Goal: Task Accomplishment & Management: Use online tool/utility

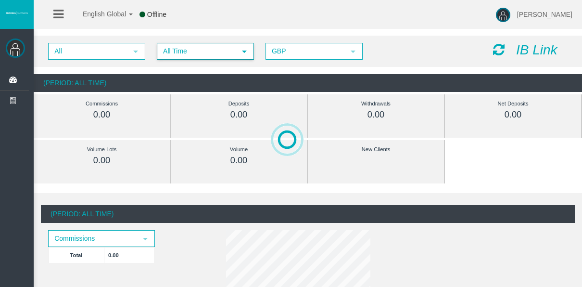
click at [188, 53] on span "All Time" at bounding box center [197, 51] width 78 height 15
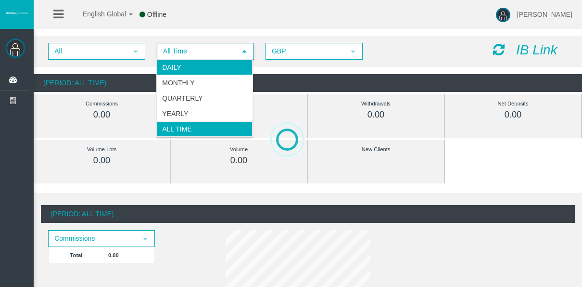
click at [189, 61] on li "Daily" at bounding box center [205, 67] width 96 height 15
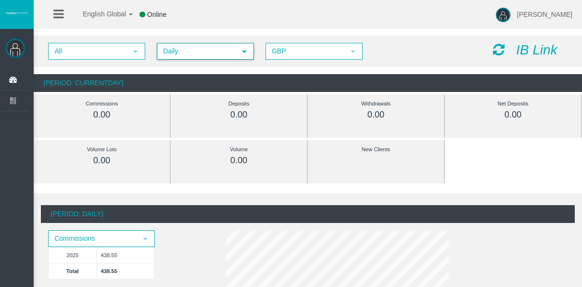
click at [181, 48] on span "Daily" at bounding box center [197, 51] width 78 height 15
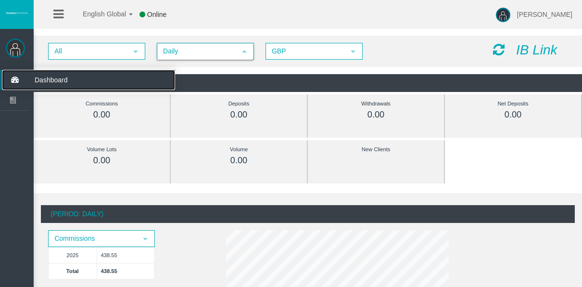
click at [13, 87] on icon at bounding box center [14, 80] width 25 height 20
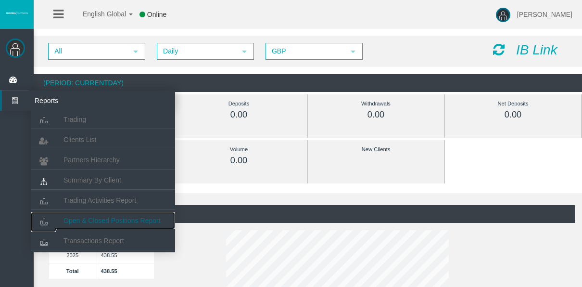
click at [93, 219] on span "Open & Closed Positions Report" at bounding box center [111, 220] width 97 height 8
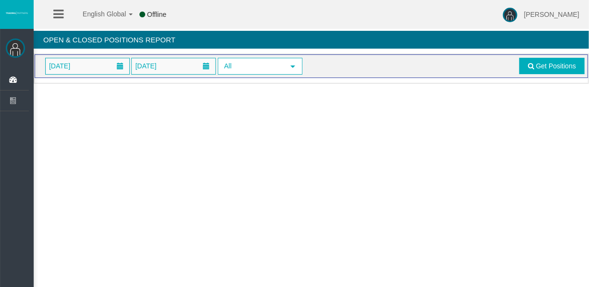
click at [100, 62] on span "[DATE]" at bounding box center [88, 66] width 84 height 16
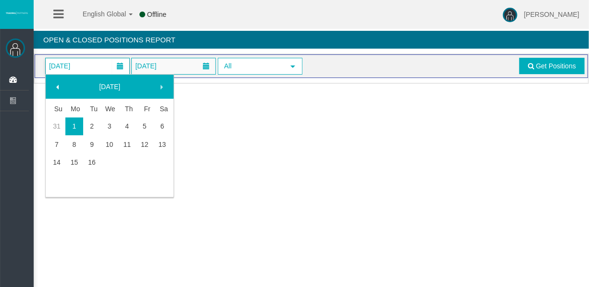
click at [99, 162] on link "16" at bounding box center [92, 161] width 18 height 17
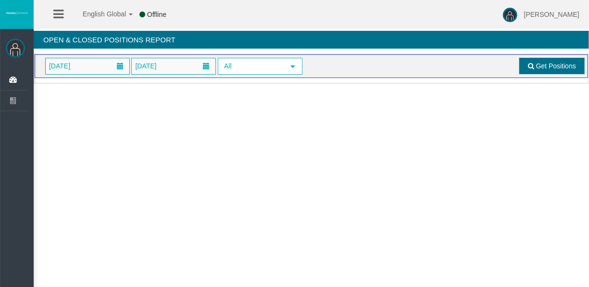
click at [541, 66] on span "Get Positions" at bounding box center [556, 66] width 40 height 8
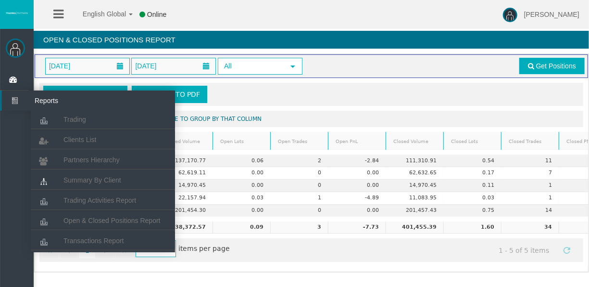
drag, startPoint x: 22, startPoint y: 111, endPoint x: 18, endPoint y: 105, distance: 7.2
click at [22, 111] on ul "Dashboard Reports Trading Clients List Partners Hierarchy" at bounding box center [14, 199] width 29 height 258
click at [18, 105] on icon at bounding box center [14, 100] width 25 height 20
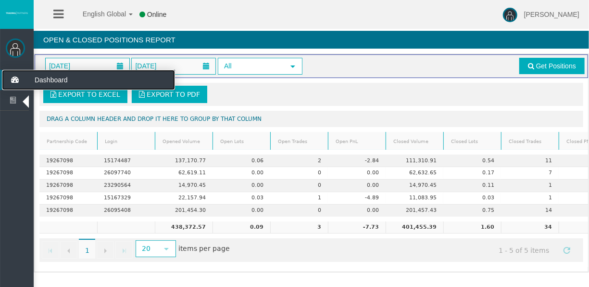
click at [22, 86] on icon at bounding box center [14, 80] width 25 height 20
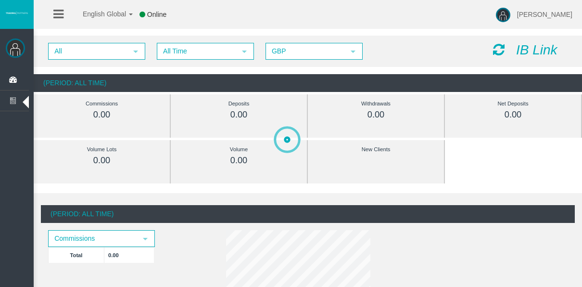
click at [192, 56] on span "All Time" at bounding box center [197, 51] width 78 height 15
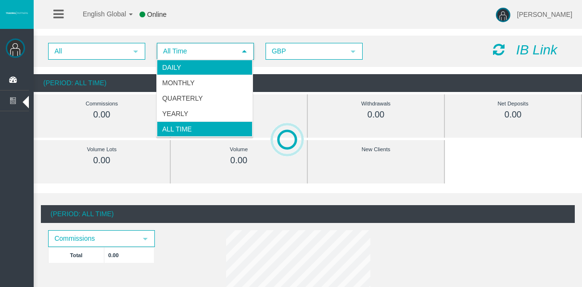
click at [194, 65] on li "Daily" at bounding box center [205, 67] width 96 height 15
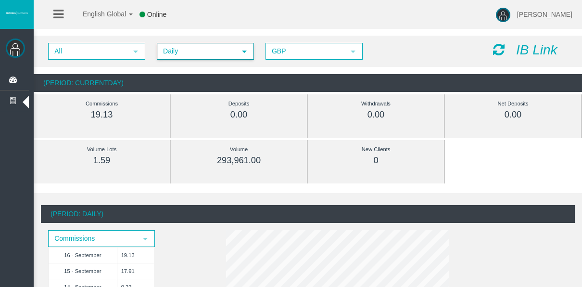
click at [180, 55] on span "Daily" at bounding box center [197, 51] width 78 height 15
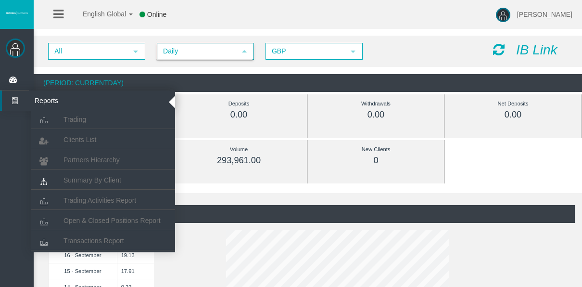
click at [15, 108] on icon at bounding box center [14, 100] width 25 height 20
click at [114, 218] on span "Open & Closed Positions Report" at bounding box center [111, 220] width 97 height 8
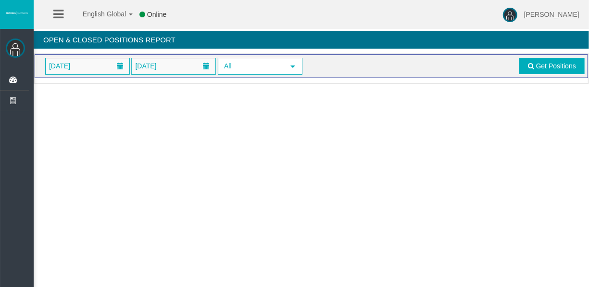
click at [115, 73] on span "[DATE]" at bounding box center [87, 66] width 85 height 17
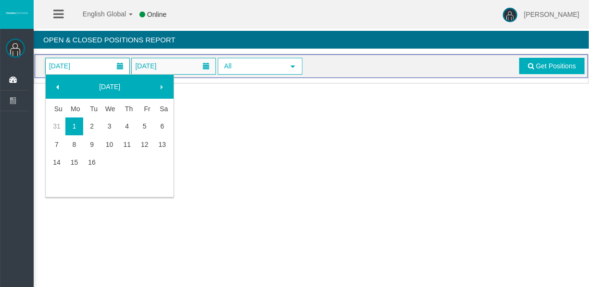
click at [109, 72] on span "[DATE]" at bounding box center [88, 66] width 84 height 16
click at [96, 159] on link "16" at bounding box center [92, 161] width 18 height 17
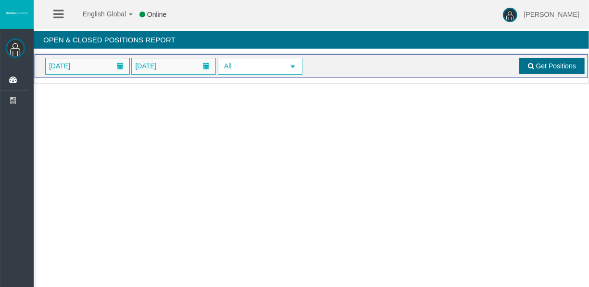
click at [523, 65] on link "Get Positions" at bounding box center [551, 66] width 65 height 16
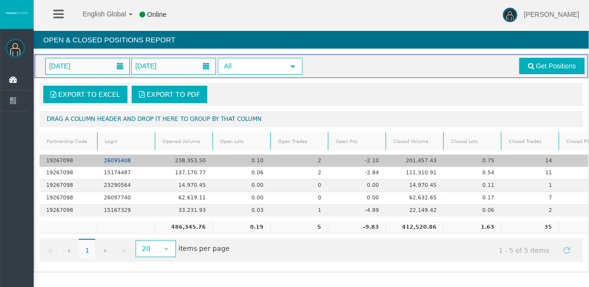
drag, startPoint x: 101, startPoint y: 159, endPoint x: 132, endPoint y: 161, distance: 30.8
click at [132, 161] on td "26095408" at bounding box center [126, 160] width 58 height 12
copy td "26095408"
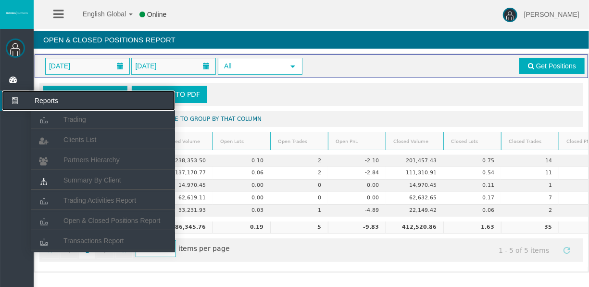
click at [23, 93] on icon at bounding box center [14, 100] width 25 height 20
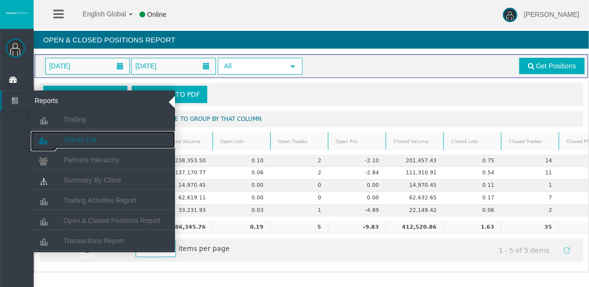
click at [67, 136] on span "Clients List" at bounding box center [79, 140] width 33 height 8
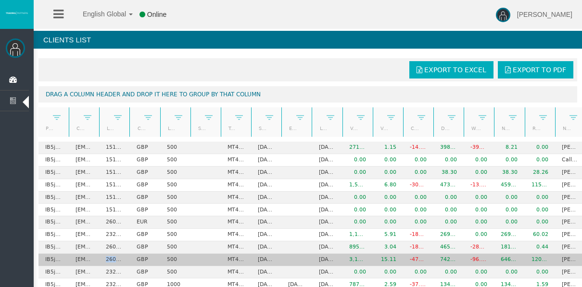
drag, startPoint x: 105, startPoint y: 257, endPoint x: 125, endPoint y: 260, distance: 19.9
click at [125, 260] on td "26095408" at bounding box center [114, 259] width 30 height 12
copy td "26095"
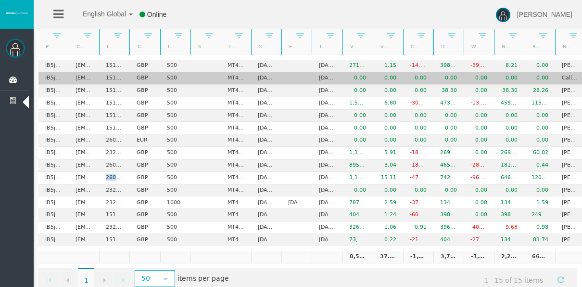
scroll to position [100, 0]
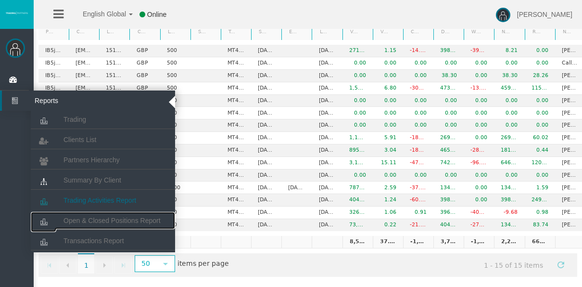
drag, startPoint x: 91, startPoint y: 212, endPoint x: 96, endPoint y: 198, distance: 15.7
click at [91, 212] on link "Open & Closed Positions Report" at bounding box center [103, 220] width 144 height 17
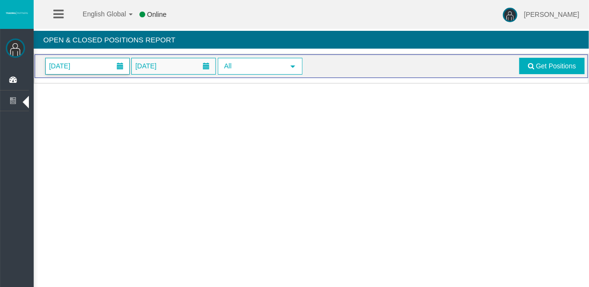
click at [117, 67] on span at bounding box center [120, 65] width 7 height 7
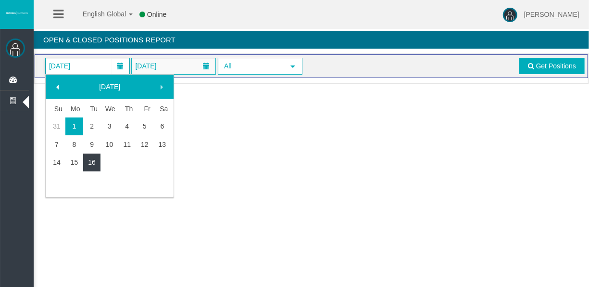
drag, startPoint x: 94, startPoint y: 162, endPoint x: 173, endPoint y: 139, distance: 81.7
click at [95, 162] on link "16" at bounding box center [92, 161] width 18 height 17
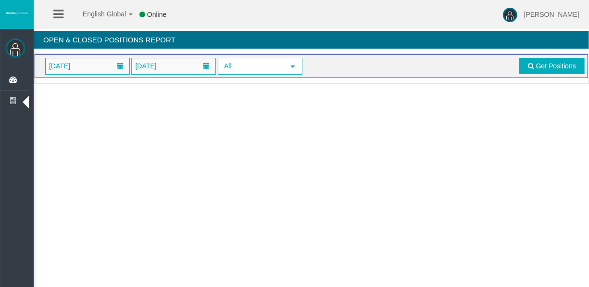
click at [517, 71] on span "Get Positions" at bounding box center [551, 66] width 68 height 16
click at [521, 70] on link "Get Positions" at bounding box center [551, 66] width 65 height 16
click at [108, 68] on span "[DATE]" at bounding box center [88, 66] width 84 height 16
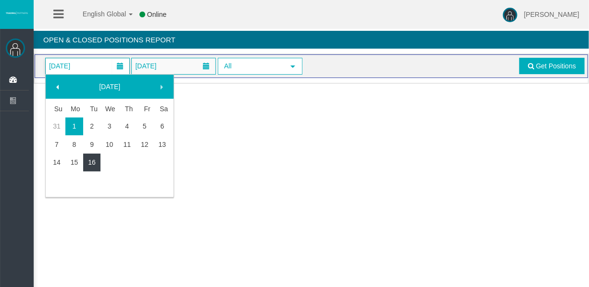
click at [86, 162] on link "16" at bounding box center [92, 161] width 18 height 17
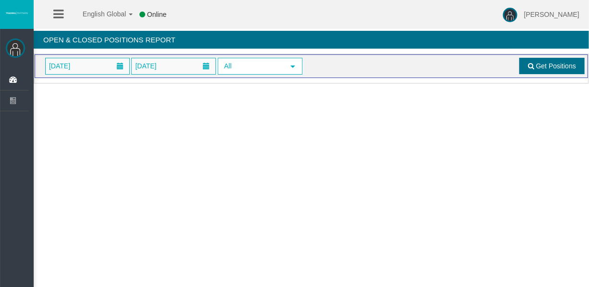
click at [525, 65] on link "Get Positions" at bounding box center [551, 66] width 65 height 16
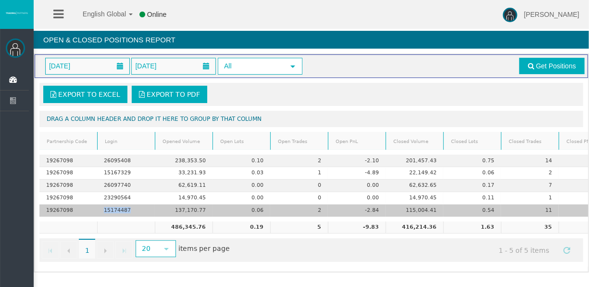
drag, startPoint x: 102, startPoint y: 209, endPoint x: 130, endPoint y: 212, distance: 28.1
click at [130, 212] on td "15174487" at bounding box center [126, 210] width 58 height 12
copy td "15174487"
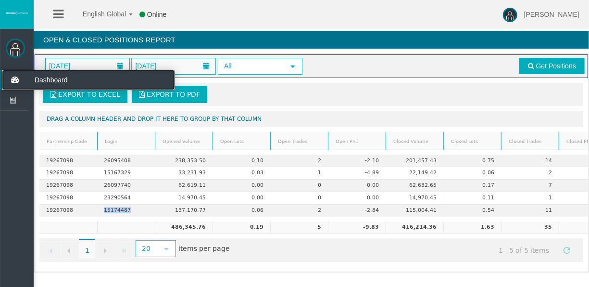
click at [22, 80] on icon at bounding box center [14, 80] width 25 height 20
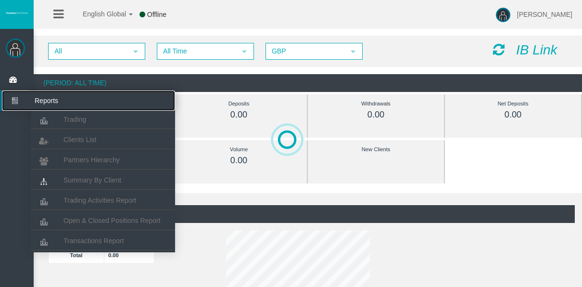
click at [17, 97] on icon at bounding box center [14, 100] width 25 height 20
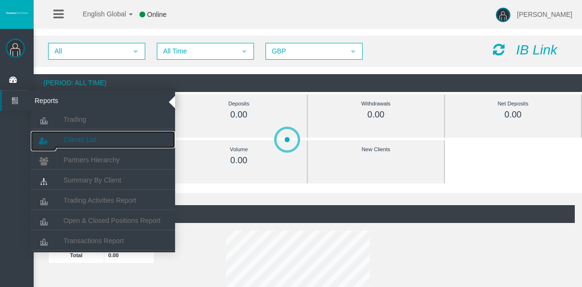
click at [60, 135] on link "Clients List" at bounding box center [103, 139] width 144 height 17
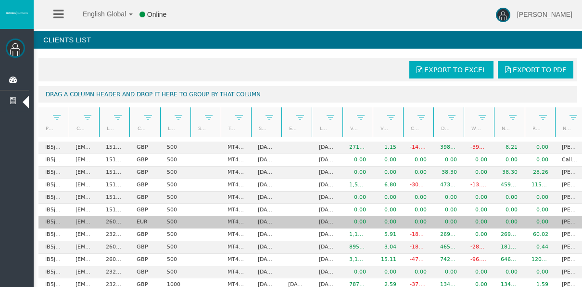
scroll to position [48, 0]
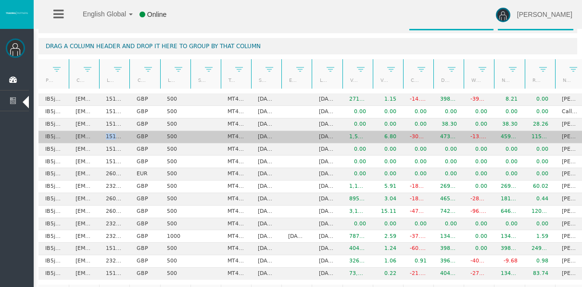
drag, startPoint x: 101, startPoint y: 135, endPoint x: 120, endPoint y: 133, distance: 18.4
click at [120, 133] on td "15174487" at bounding box center [114, 137] width 30 height 12
copy td "1517"
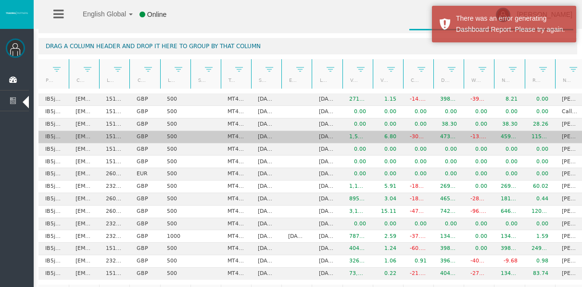
click at [89, 137] on td "jlsales171011@gmail.com" at bounding box center [84, 137] width 30 height 12
drag, startPoint x: 100, startPoint y: 133, endPoint x: 132, endPoint y: 138, distance: 32.2
click at [132, 138] on tr "IB5jhcp jlsales171011@gmail.com 15174487 GBP 500 MT4 LiveFloatingSpreadAccount …" at bounding box center [326, 137] width 577 height 12
copy td "15174487"
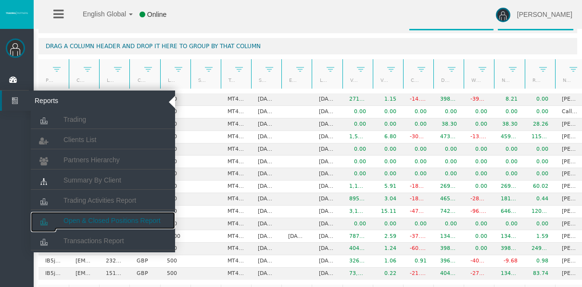
click at [86, 216] on span "Open & Closed Positions Report" at bounding box center [111, 220] width 97 height 8
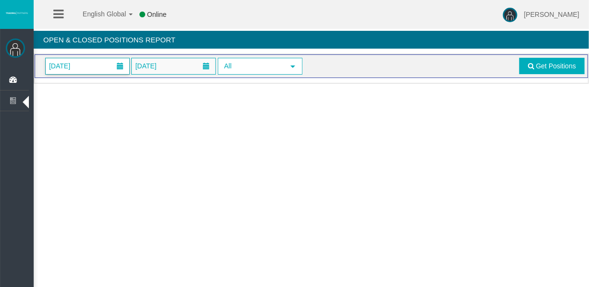
click at [103, 65] on span "[DATE]" at bounding box center [88, 66] width 84 height 16
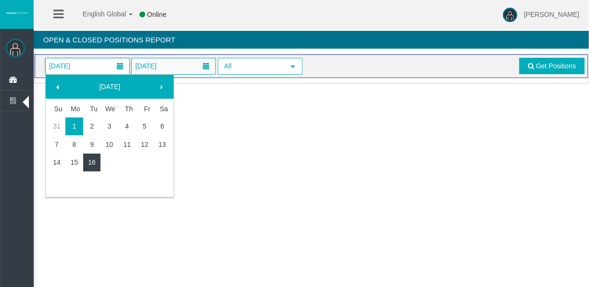
click at [96, 162] on link "16" at bounding box center [92, 161] width 18 height 17
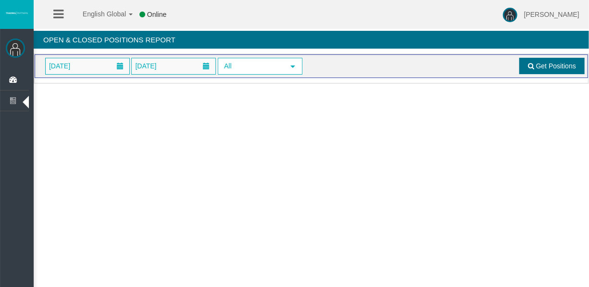
click at [537, 59] on link "Get Positions" at bounding box center [551, 66] width 65 height 16
click at [91, 67] on span "[DATE]" at bounding box center [88, 66] width 84 height 16
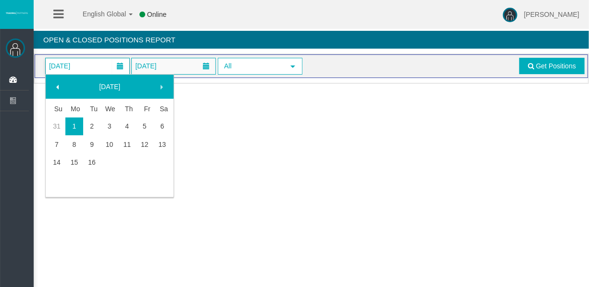
drag, startPoint x: 105, startPoint y: 162, endPoint x: 100, endPoint y: 160, distance: 6.2
click at [103, 161] on td at bounding box center [109, 162] width 18 height 18
click at [100, 160] on link "16" at bounding box center [92, 161] width 18 height 17
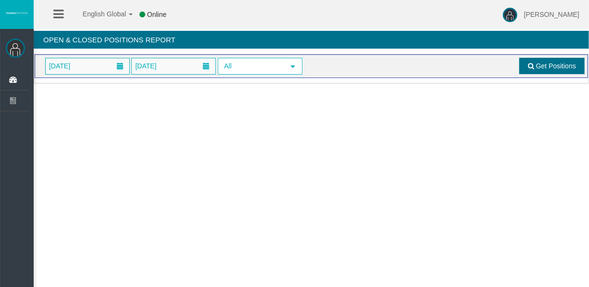
drag, startPoint x: 551, startPoint y: 65, endPoint x: 539, endPoint y: 68, distance: 12.4
click at [549, 65] on span "Get Positions" at bounding box center [556, 66] width 40 height 8
click at [91, 64] on span "[DATE]" at bounding box center [88, 66] width 84 height 16
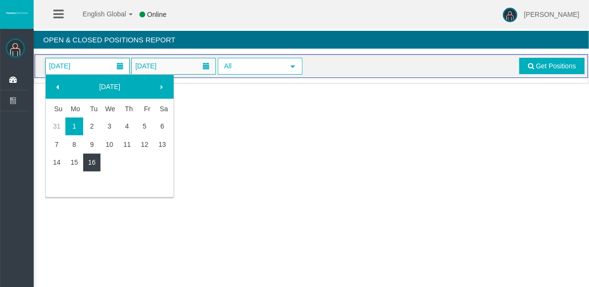
click at [93, 156] on link "16" at bounding box center [92, 161] width 18 height 17
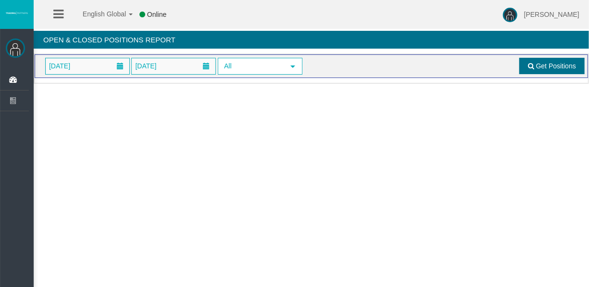
click at [563, 60] on link "Get Positions" at bounding box center [551, 66] width 65 height 16
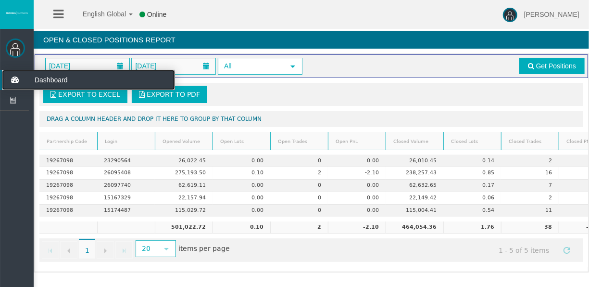
click at [21, 89] on icon at bounding box center [14, 80] width 25 height 20
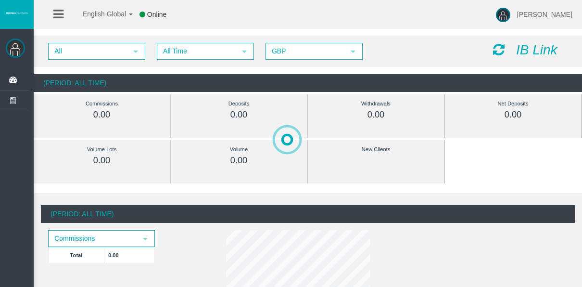
click at [153, 53] on span "All select All Time select 5 GBP select GBP" at bounding box center [210, 51] width 324 height 8
click at [166, 59] on div "All select All Time select 5 GBP select GBP IB Link" at bounding box center [308, 51] width 548 height 31
click at [164, 55] on span "All Time" at bounding box center [197, 51] width 78 height 15
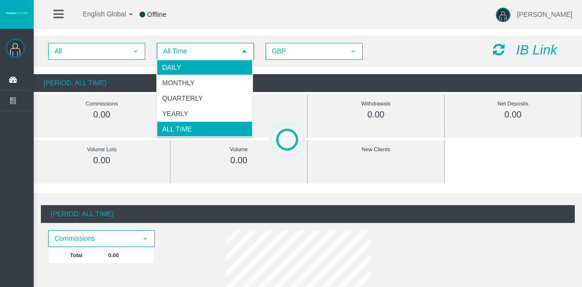
drag, startPoint x: 165, startPoint y: 60, endPoint x: 168, endPoint y: 67, distance: 8.2
click at [166, 62] on li "Daily" at bounding box center [205, 67] width 96 height 15
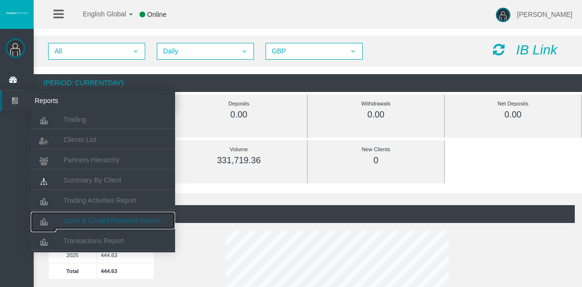
click at [69, 216] on span "Open & Closed Positions Report" at bounding box center [111, 220] width 97 height 8
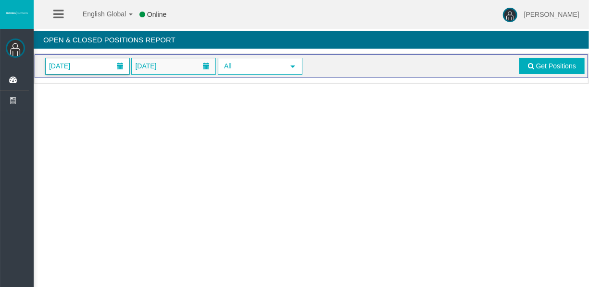
click at [97, 61] on span "[DATE]" at bounding box center [88, 66] width 84 height 16
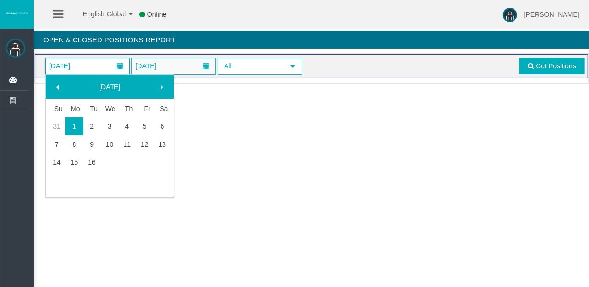
click at [99, 162] on link "16" at bounding box center [92, 161] width 18 height 17
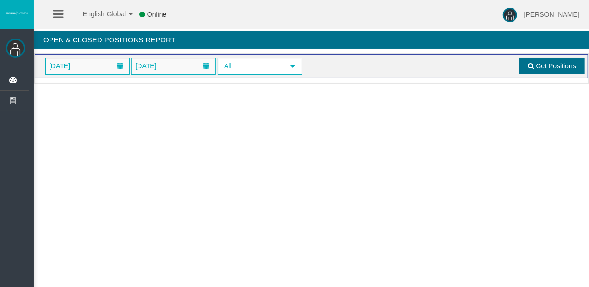
click at [551, 66] on span "Get Positions" at bounding box center [556, 66] width 40 height 8
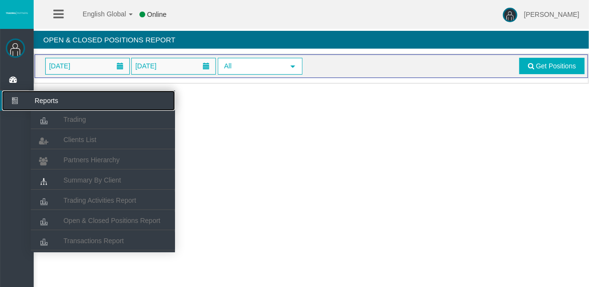
click at [18, 102] on icon at bounding box center [14, 100] width 25 height 20
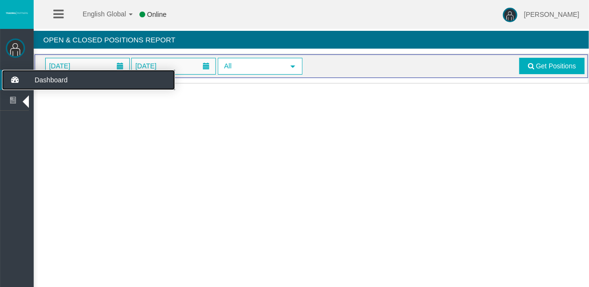
click at [11, 88] on icon at bounding box center [14, 80] width 25 height 20
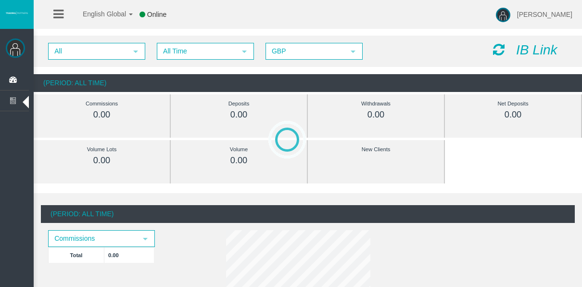
click at [156, 60] on div "All select All Time select 5 GBP select GBP IB Link" at bounding box center [308, 51] width 548 height 31
click at [159, 56] on span "All Time" at bounding box center [197, 51] width 78 height 15
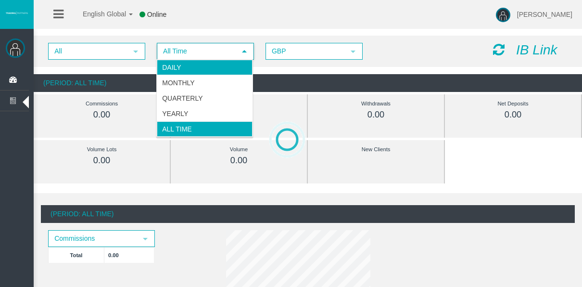
click at [169, 68] on li "Daily" at bounding box center [205, 67] width 96 height 15
